Goal: Information Seeking & Learning: Learn about a topic

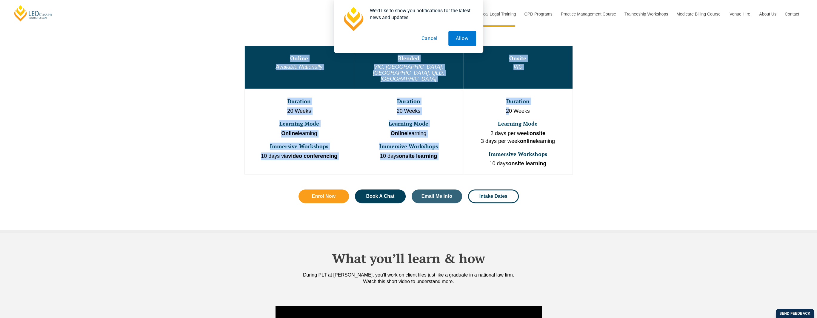
drag, startPoint x: 508, startPoint y: 97, endPoint x: 575, endPoint y: 115, distance: 69.3
click at [575, 115] on div "Online Available Nationally Blended [GEOGRAPHIC_DATA], [GEOGRAPHIC_DATA], [GEOG…" at bounding box center [408, 110] width 340 height 141
click at [570, 146] on td "Duration 20 Weeks Learning Mode 2 days per week onsite 3 days per week online l…" at bounding box center [517, 132] width 109 height 86
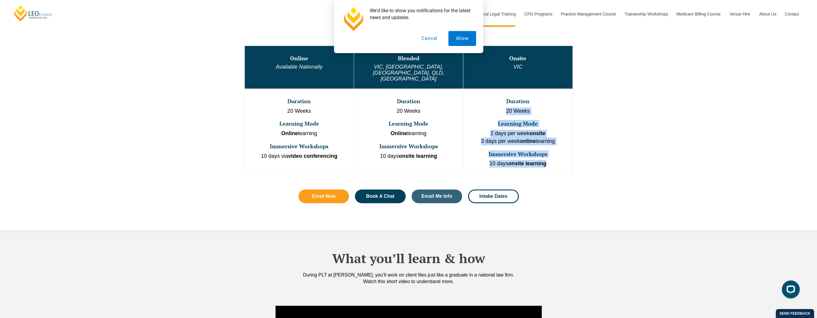
drag, startPoint x: 548, startPoint y: 156, endPoint x: 490, endPoint y: 97, distance: 82.7
click at [490, 97] on td "Duration 20 Weeks Learning Mode 2 days per week onsite 3 days per week online l…" at bounding box center [517, 132] width 109 height 86
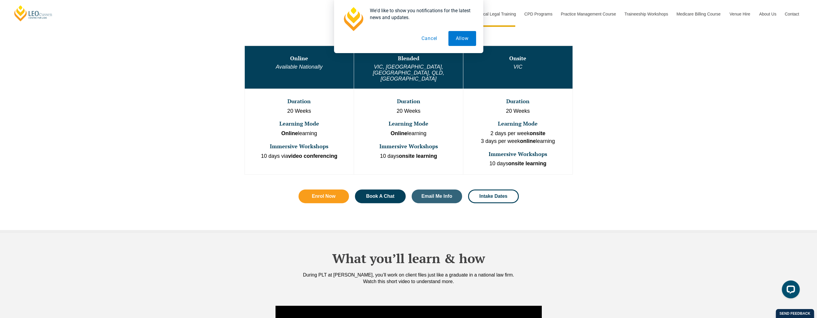
click at [591, 120] on div "One Program. Three Learning Modes. Discover the flexibility of three distinct P…" at bounding box center [408, 104] width 817 height 258
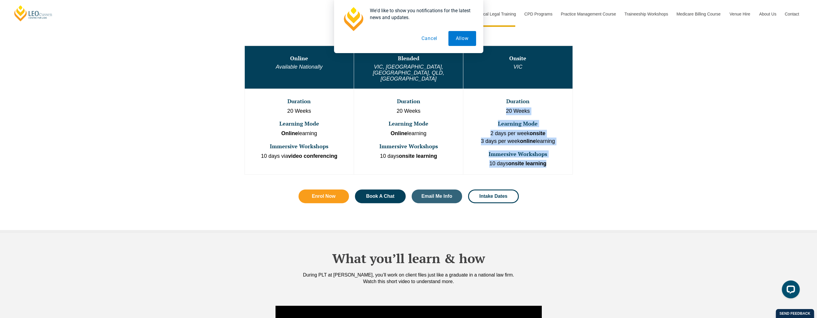
drag, startPoint x: 558, startPoint y: 153, endPoint x: 493, endPoint y: 94, distance: 87.5
click at [493, 94] on td "Duration 20 Weeks Learning Mode 2 days per week onsite 3 days per week online l…" at bounding box center [517, 132] width 109 height 86
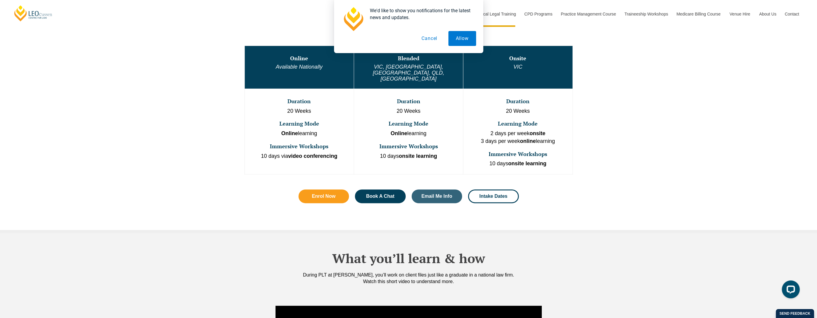
click at [573, 111] on div "Online Available Nationally Blended [GEOGRAPHIC_DATA], [GEOGRAPHIC_DATA], [GEOG…" at bounding box center [408, 110] width 340 height 141
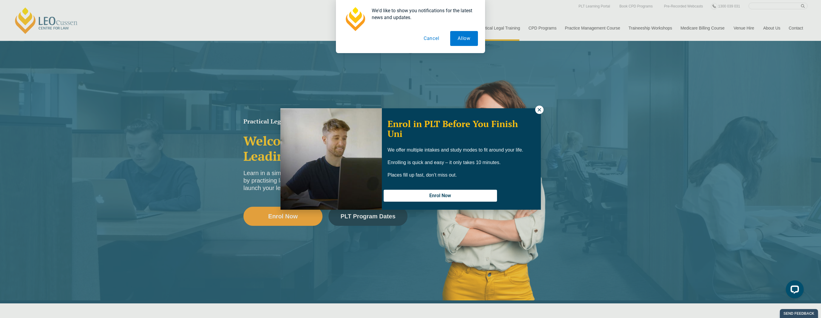
click at [541, 110] on icon at bounding box center [539, 109] width 5 height 5
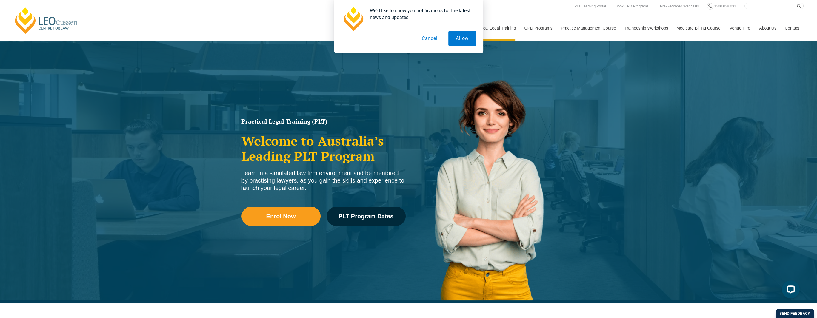
click at [434, 38] on button "Cancel" at bounding box center [429, 38] width 31 height 15
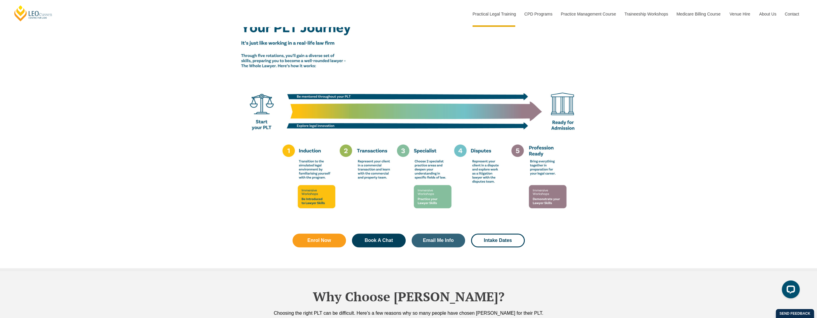
scroll to position [1015, 0]
